Goal: Check status: Check status

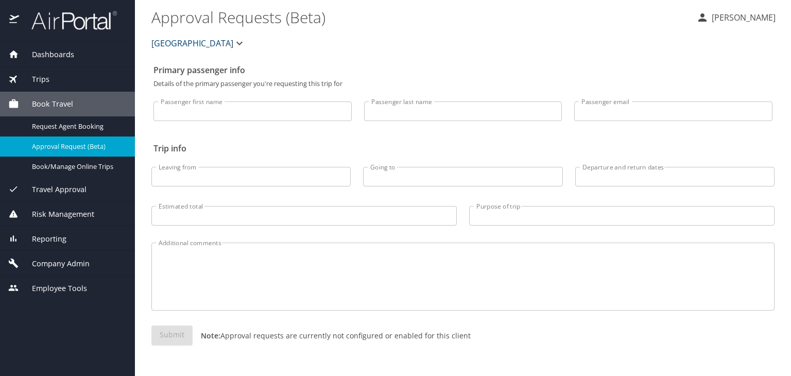
click at [53, 54] on span "Dashboards" at bounding box center [46, 54] width 55 height 11
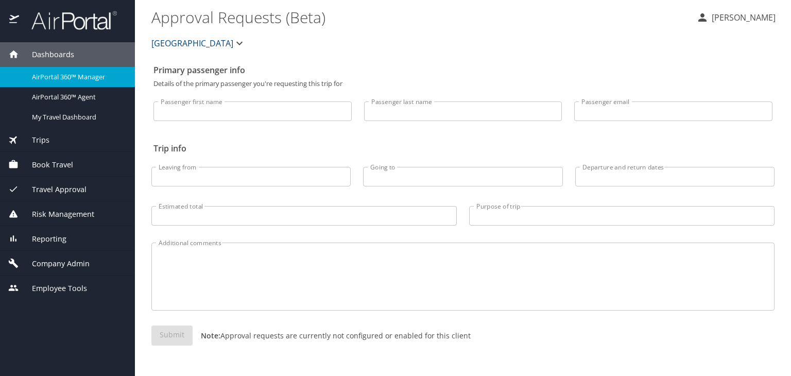
click at [68, 23] on img at bounding box center [68, 20] width 97 height 20
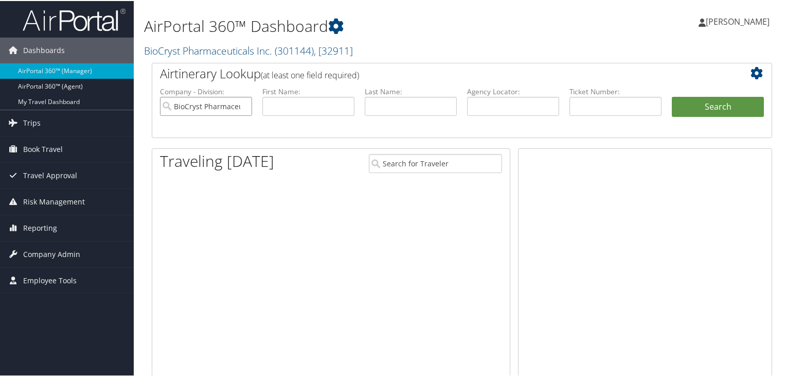
click at [237, 110] on input "BioCryst Pharmaceuticals Inc." at bounding box center [206, 105] width 92 height 19
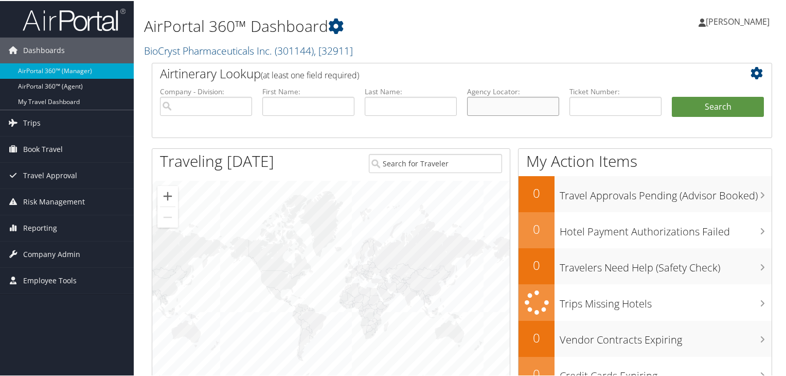
click at [498, 101] on input "text" at bounding box center [513, 105] width 92 height 19
paste input "B7ZFTB"
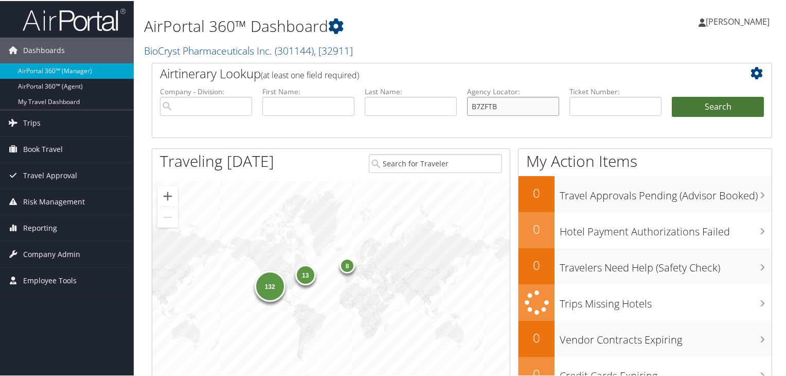
type input "B7ZFTB"
click at [727, 108] on button "Search" at bounding box center [718, 106] width 92 height 21
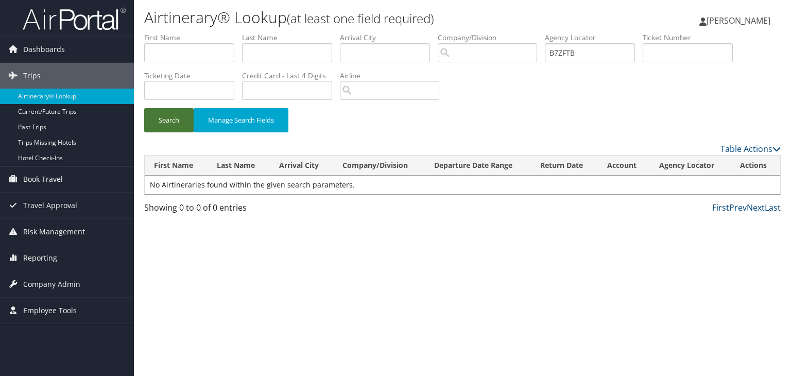
click at [163, 120] on button "Search" at bounding box center [168, 120] width 49 height 24
